Goal: Transaction & Acquisition: Purchase product/service

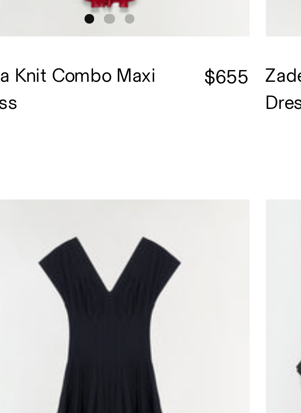
scroll to position [3371, 0]
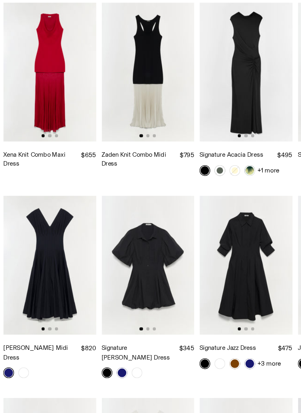
click at [45, 226] on img at bounding box center [39, 278] width 71 height 105
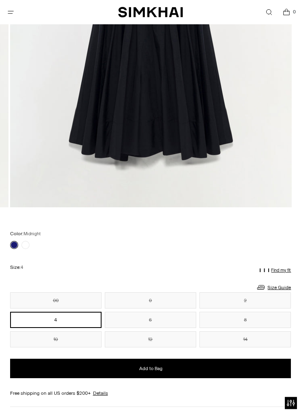
scroll to position [304, 0]
click at [276, 284] on link "Size Guide" at bounding box center [274, 287] width 35 height 10
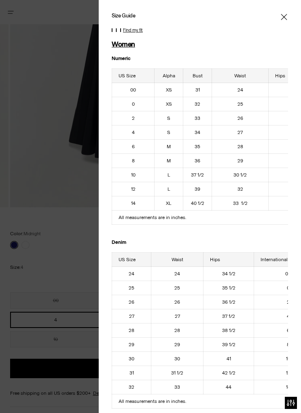
scroll to position [0, 0]
click at [284, 19] on icon "Close" at bounding box center [284, 17] width 6 height 8
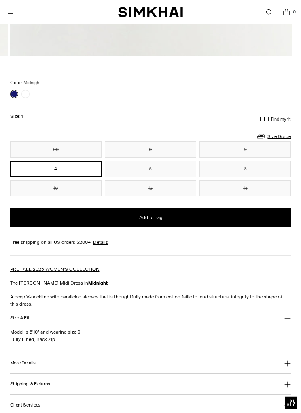
scroll to position [520, 0]
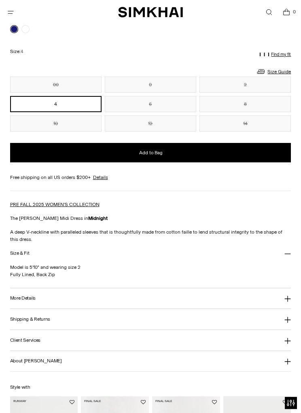
click at [290, 254] on icon at bounding box center [288, 254] width 6 height 6
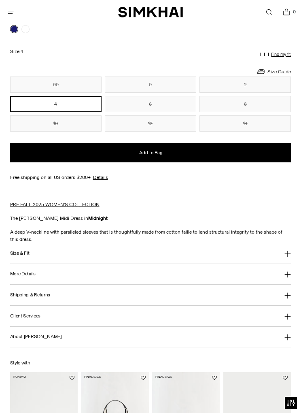
click at [287, 254] on icon at bounding box center [288, 254] width 6 height 6
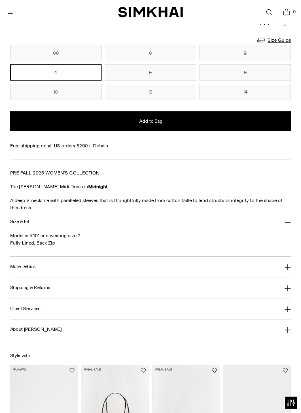
scroll to position [554, 0]
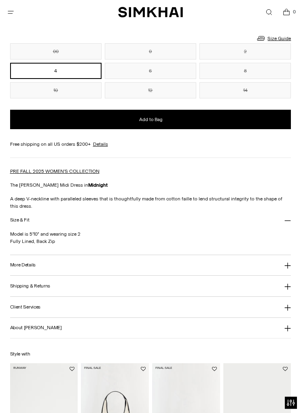
click at [278, 268] on button "More Details" at bounding box center [151, 265] width 282 height 21
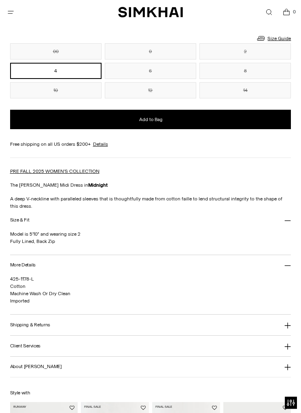
click at [291, 269] on icon at bounding box center [288, 266] width 6 height 6
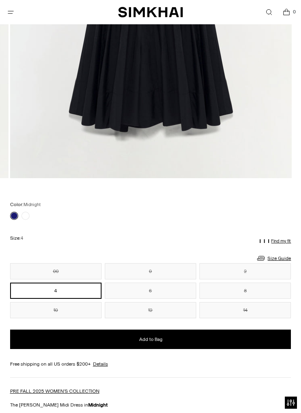
scroll to position [352, 0]
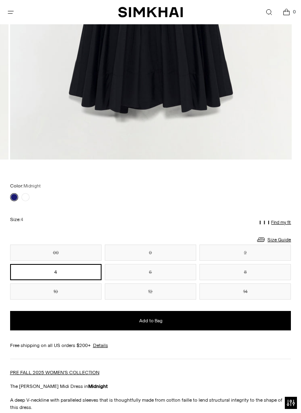
click at [23, 200] on link at bounding box center [25, 197] width 8 height 8
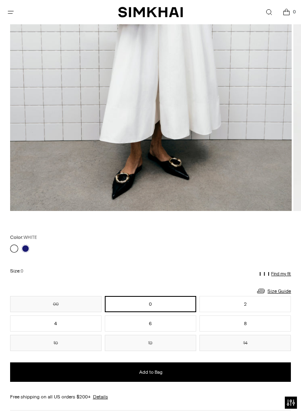
scroll to position [301, 0]
click at [29, 247] on link at bounding box center [25, 249] width 8 height 8
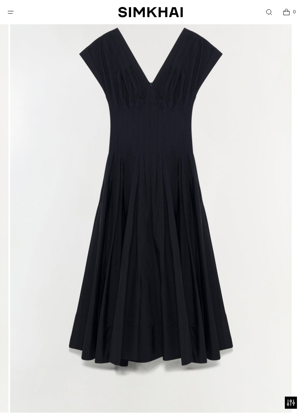
scroll to position [99, 0]
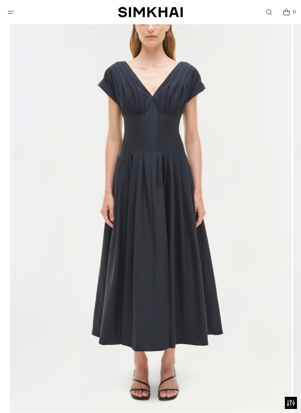
click at [15, 13] on icon "Open menu modal" at bounding box center [10, 12] width 9 height 6
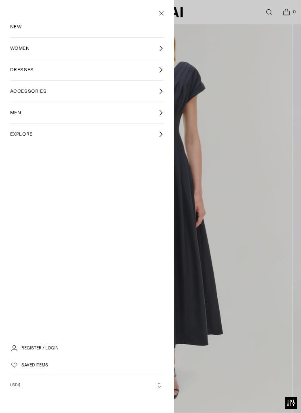
scroll to position [0, 0]
click at [158, 90] on link "ACCESSORIES" at bounding box center [87, 91] width 154 height 21
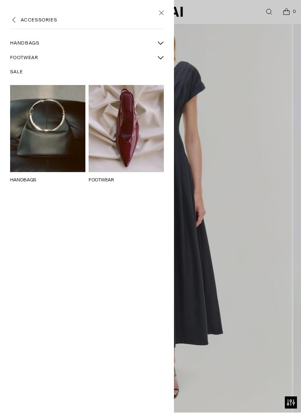
click at [244, 227] on div at bounding box center [150, 206] width 301 height 413
